Goal: Check status: Check status

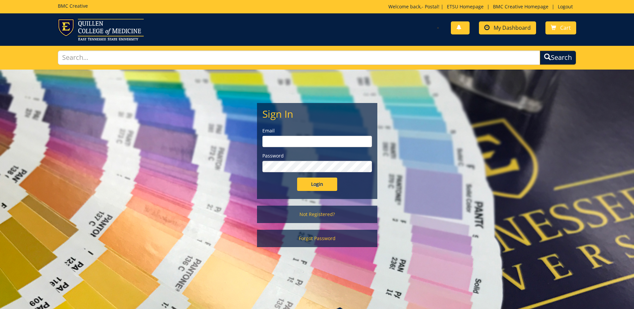
type input "[EMAIL_ADDRESS][DOMAIN_NAME]"
click at [515, 25] on span "My Dashboard" at bounding box center [511, 27] width 37 height 7
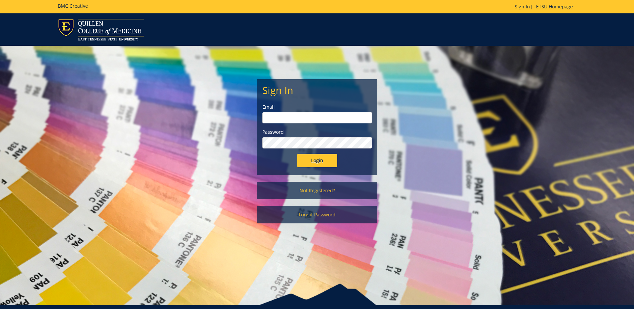
type input "postal@etsu.edu"
click at [319, 159] on input "Login" at bounding box center [317, 160] width 40 height 13
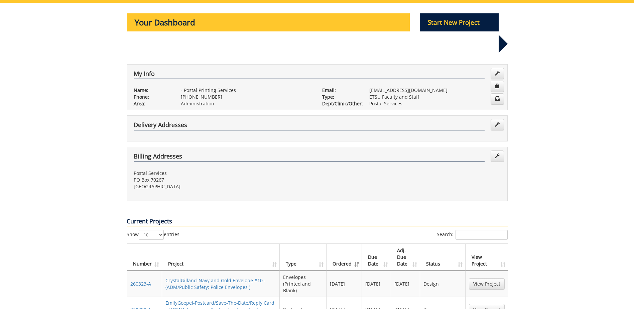
scroll to position [100, 0]
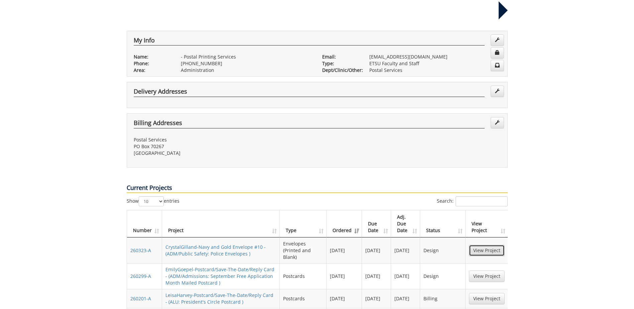
click at [485, 245] on link "View Project" at bounding box center [487, 250] width 36 height 11
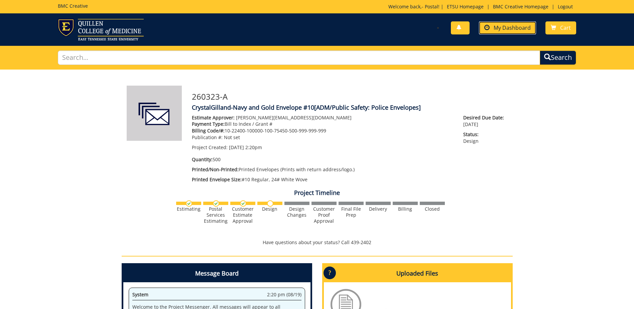
click at [513, 27] on span "My Dashboard" at bounding box center [511, 27] width 37 height 7
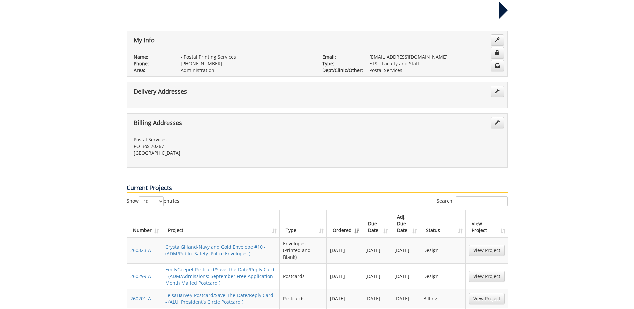
scroll to position [134, 0]
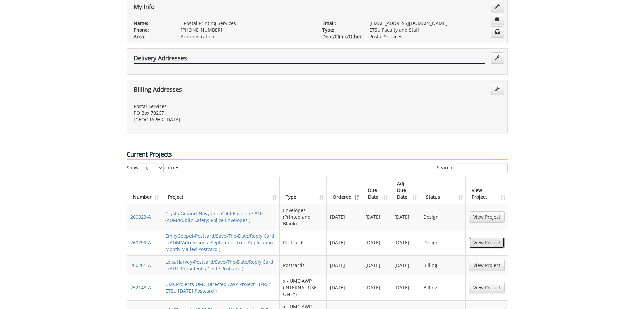
click at [489, 237] on link "View Project" at bounding box center [487, 242] width 36 height 11
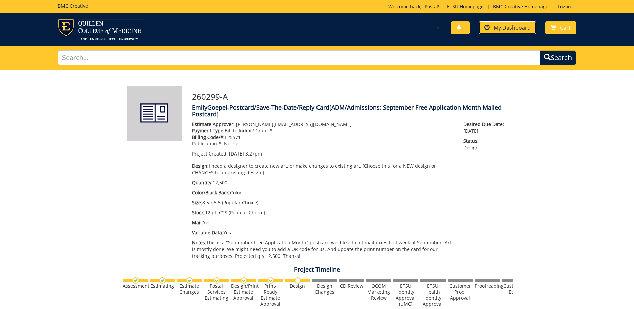
click at [511, 28] on span "My Dashboard" at bounding box center [511, 27] width 37 height 7
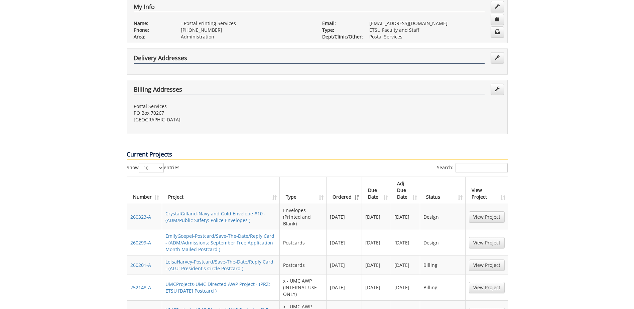
scroll to position [167, 0]
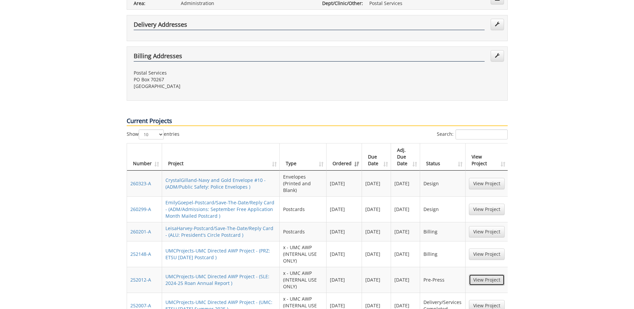
click at [496, 274] on link "View Project" at bounding box center [487, 279] width 36 height 11
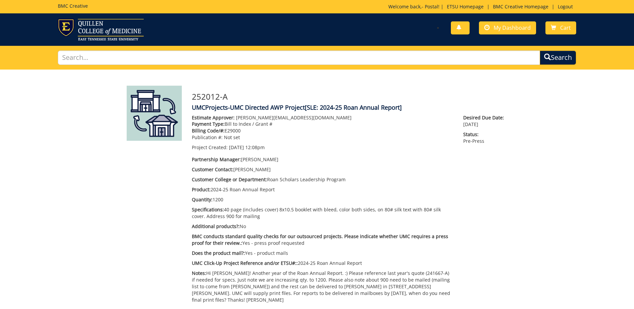
scroll to position [359, 0]
click at [511, 25] on span "My Dashboard" at bounding box center [511, 27] width 37 height 7
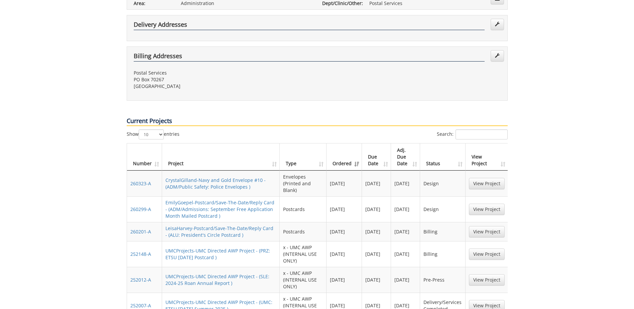
scroll to position [200, 0]
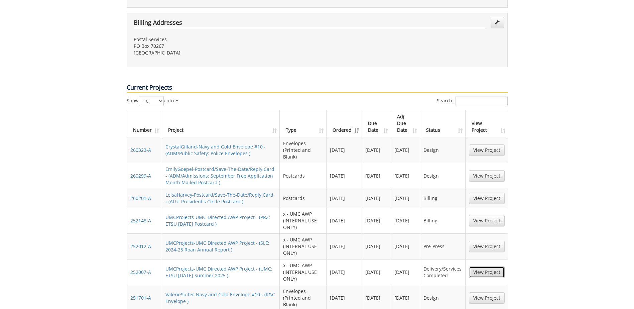
click at [493, 266] on link "View Project" at bounding box center [487, 271] width 36 height 11
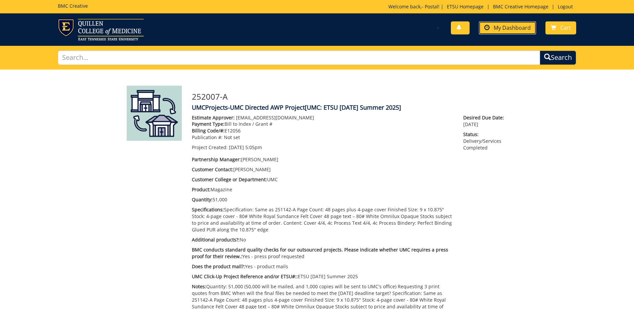
click at [521, 29] on span "My Dashboard" at bounding box center [511, 27] width 37 height 7
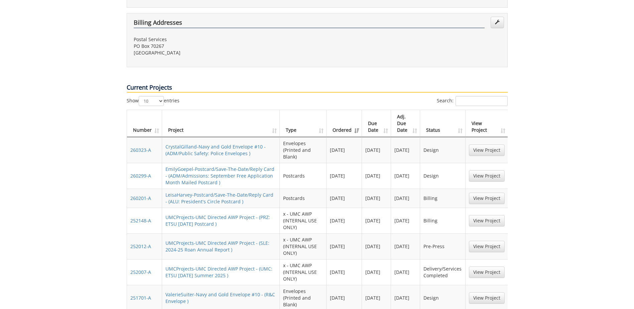
scroll to position [234, 0]
